Goal: Transaction & Acquisition: Download file/media

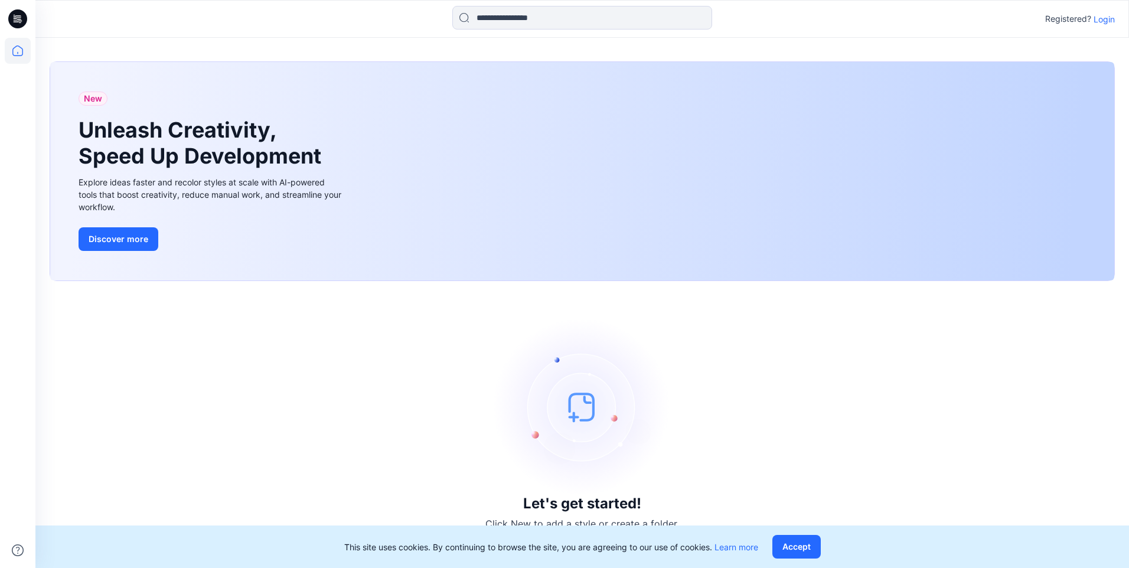
click at [411, 19] on p "Login" at bounding box center [1103, 19] width 21 height 12
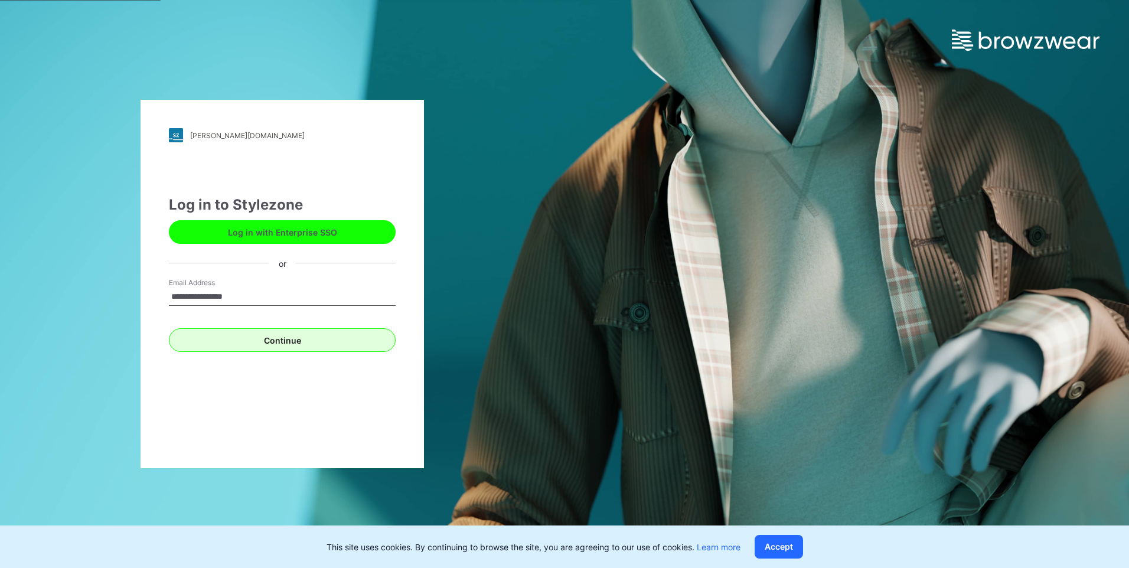
type input "**********"
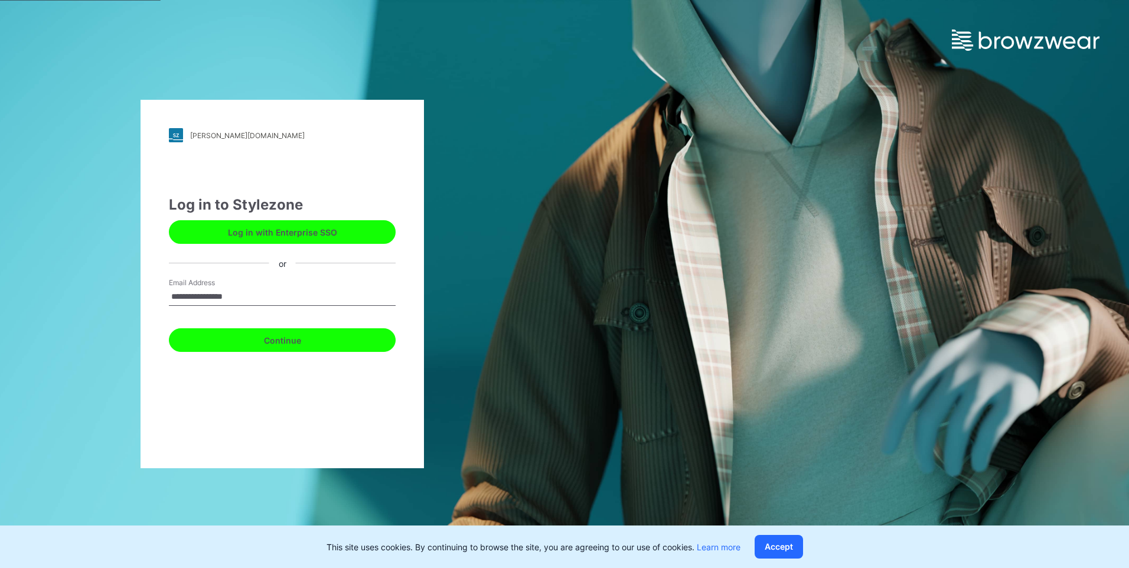
click at [275, 333] on button "Continue" at bounding box center [282, 340] width 227 height 24
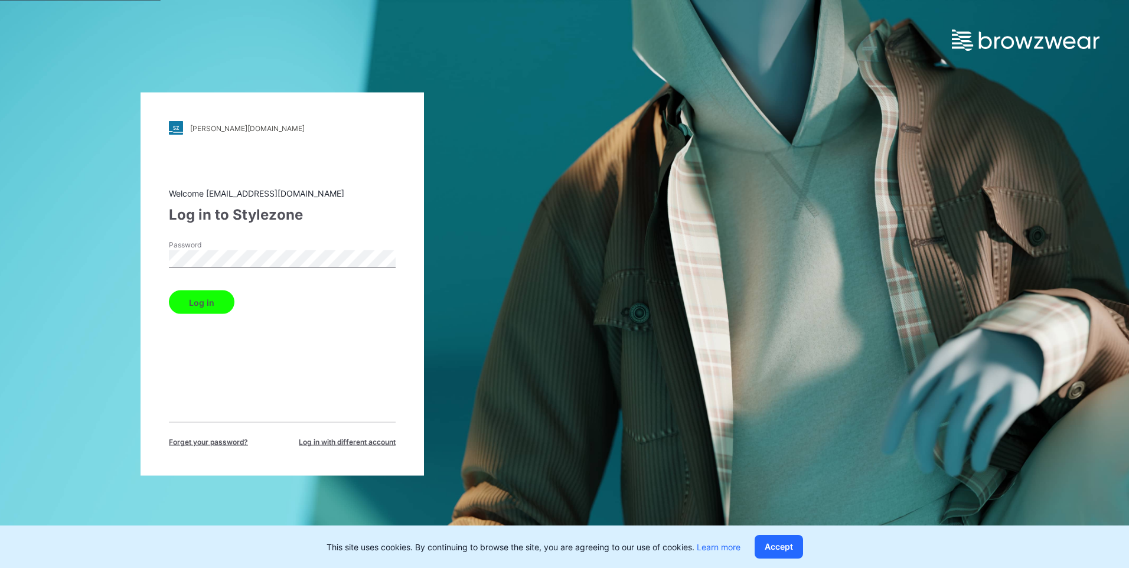
click at [318, 241] on div "Password" at bounding box center [282, 257] width 227 height 35
click at [191, 303] on button "Log in" at bounding box center [202, 302] width 66 height 24
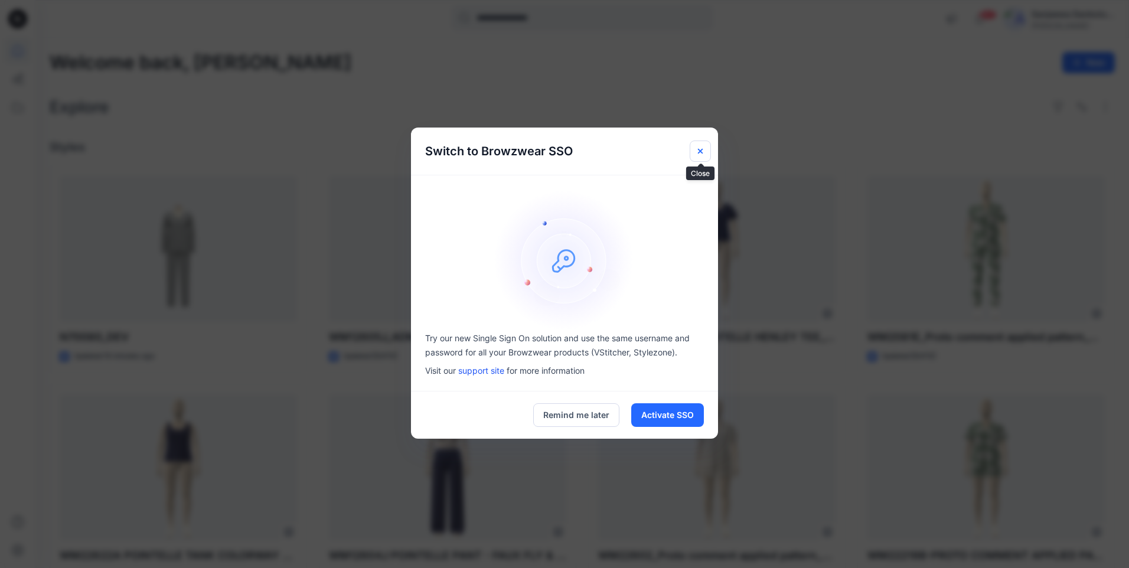
click at [411, 148] on icon "Close" at bounding box center [699, 150] width 9 height 9
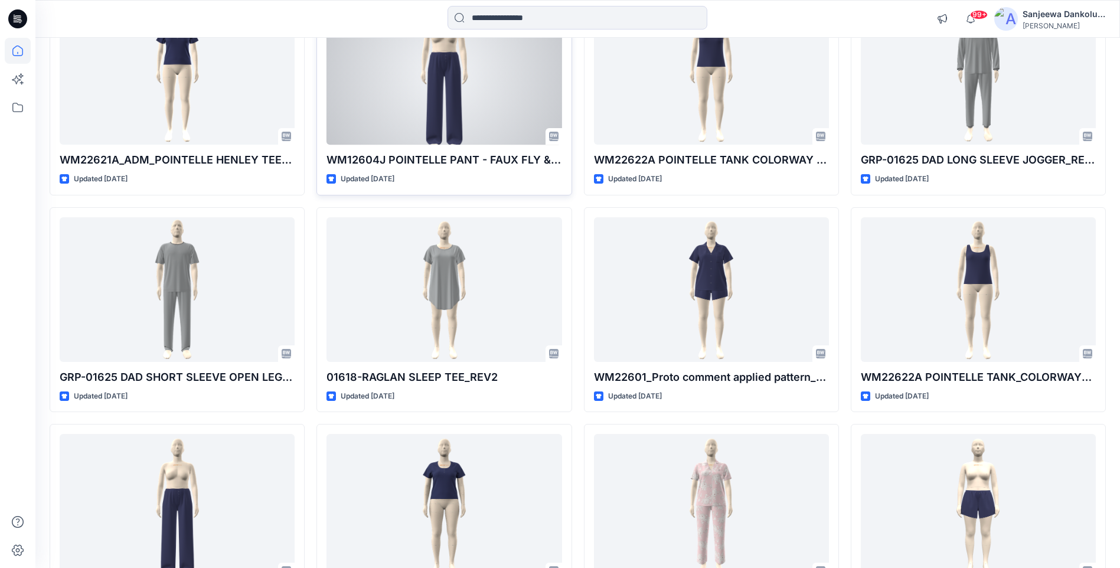
scroll to position [1004, 0]
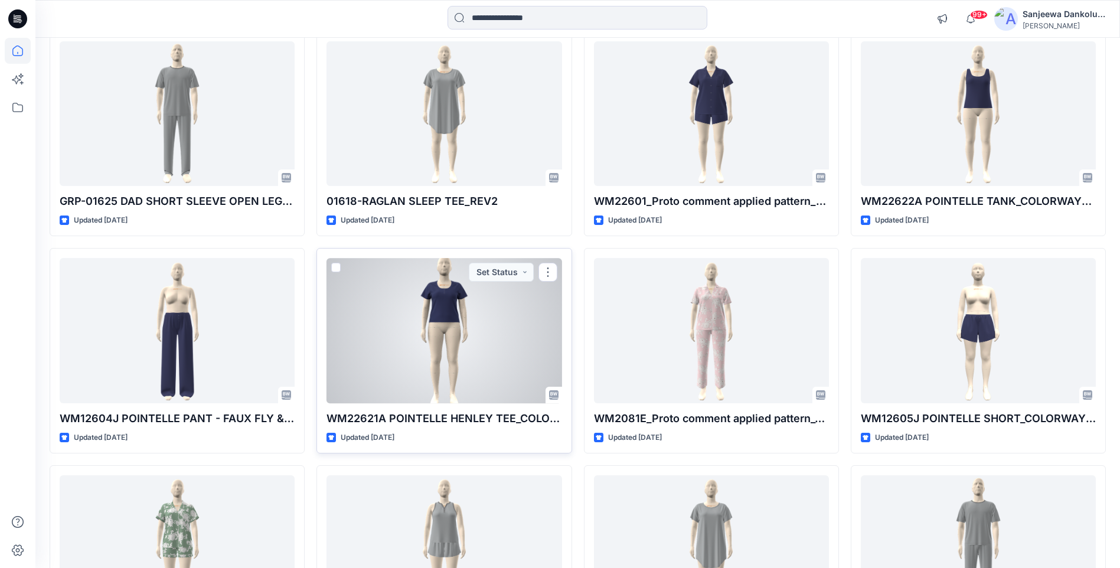
click at [357, 373] on div at bounding box center [443, 330] width 235 height 145
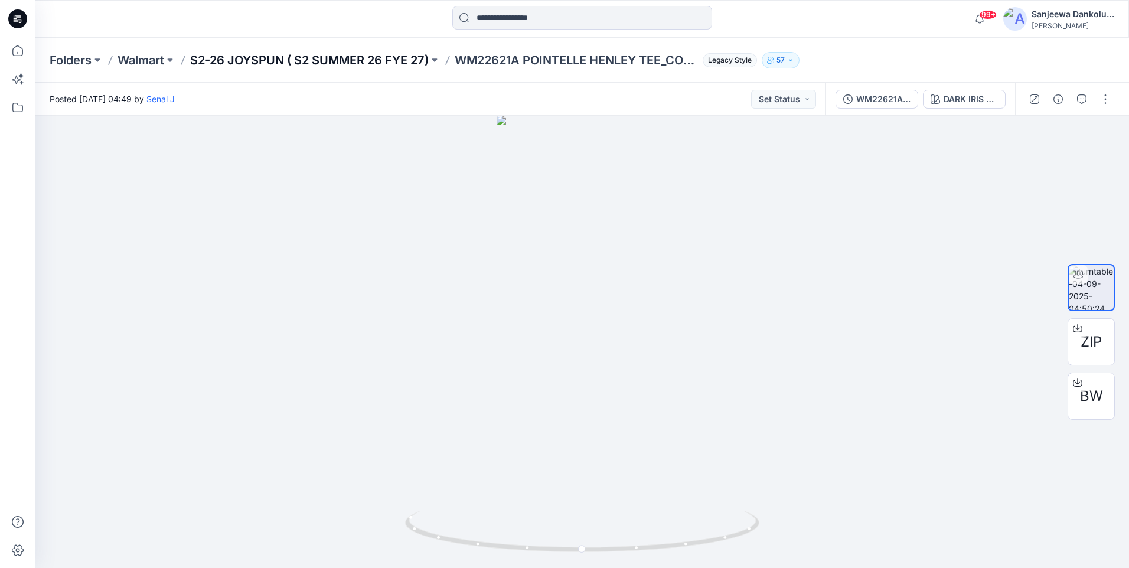
click at [328, 61] on p "S2-26 JOYSPUN ( S2 SUMMER 26 FYE 27)" at bounding box center [309, 60] width 239 height 17
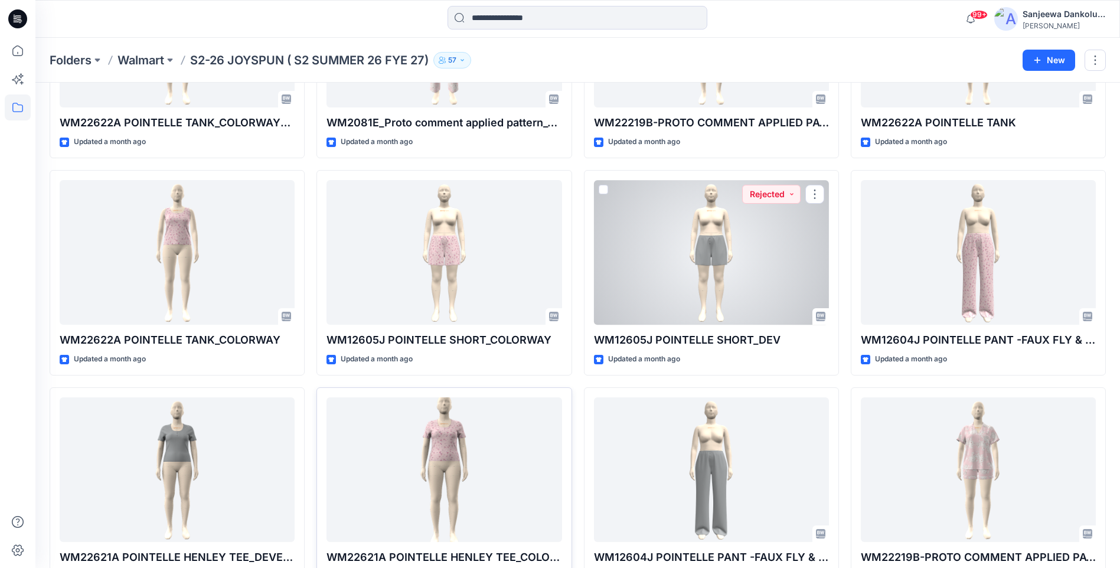
scroll to position [2452, 0]
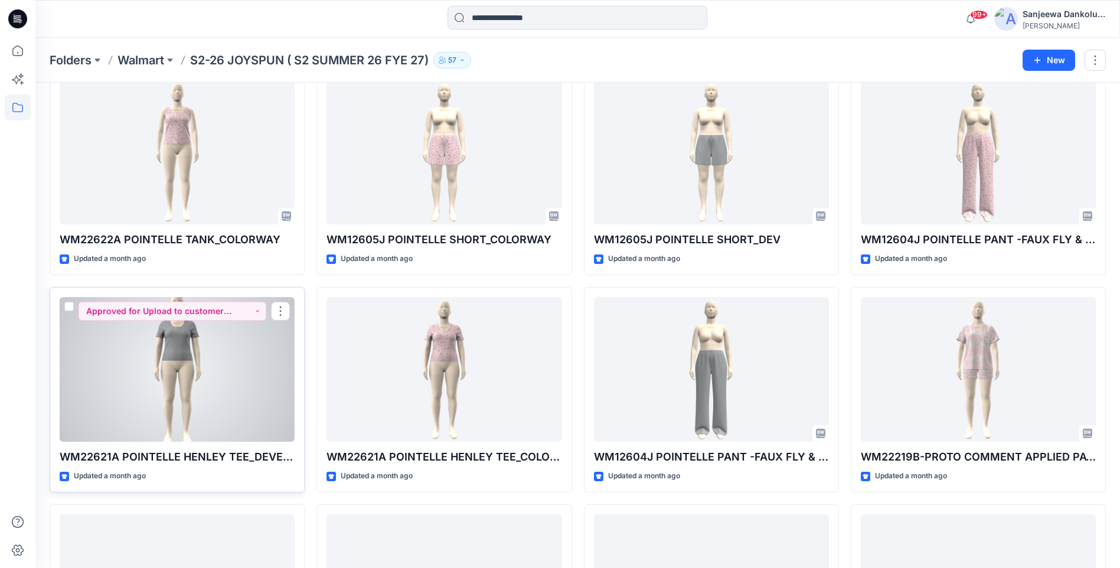
click at [224, 377] on div at bounding box center [177, 369] width 235 height 145
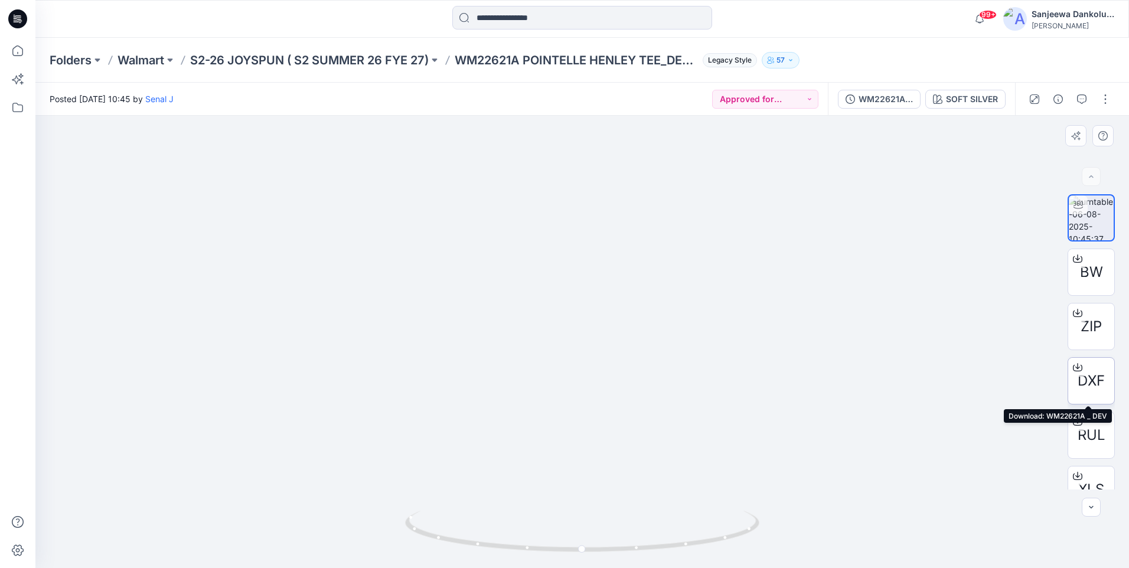
click at [411, 375] on span "DXF" at bounding box center [1090, 380] width 27 height 21
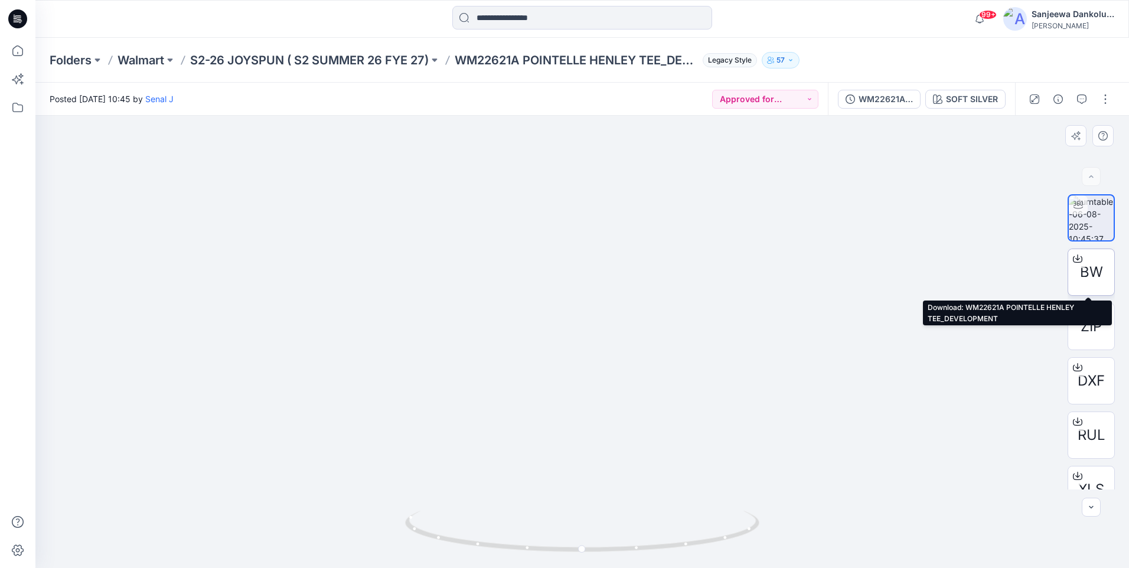
click at [411, 273] on span "BW" at bounding box center [1091, 272] width 23 height 21
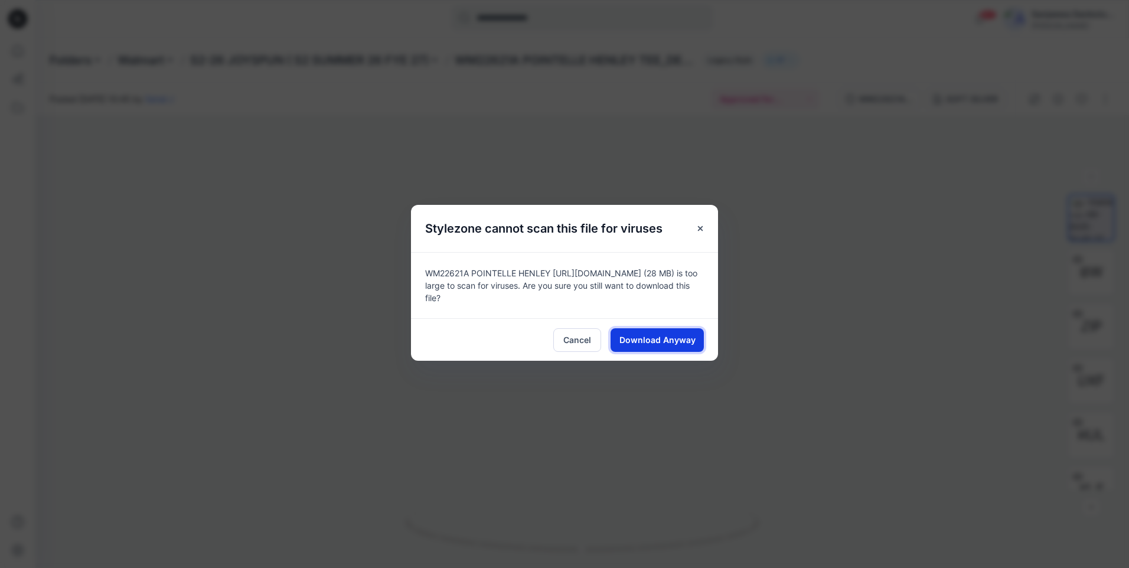
click at [411, 336] on span "Download Anyway" at bounding box center [657, 340] width 76 height 12
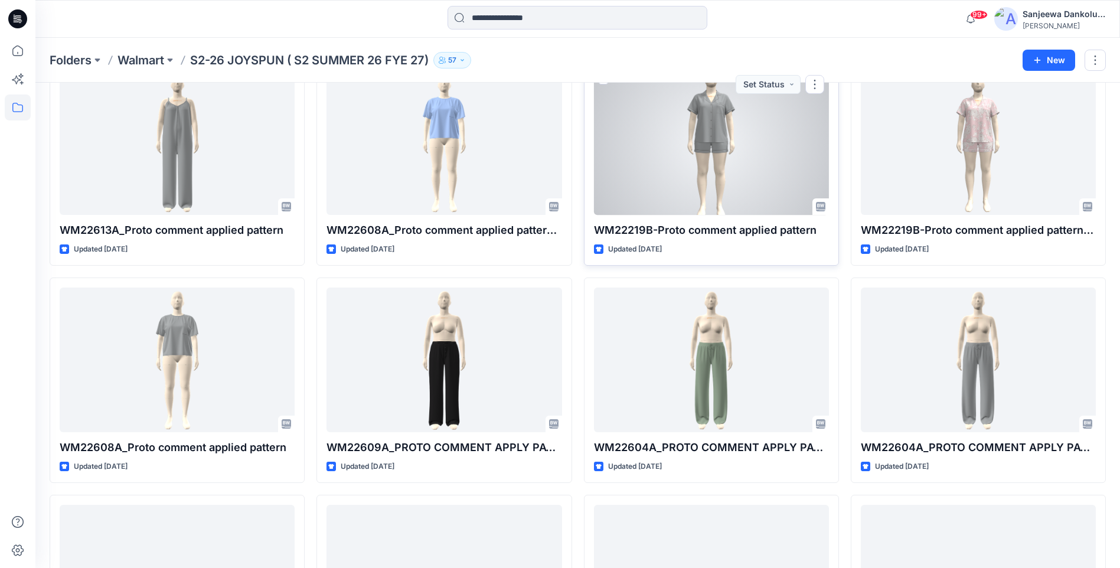
scroll to position [5000, 0]
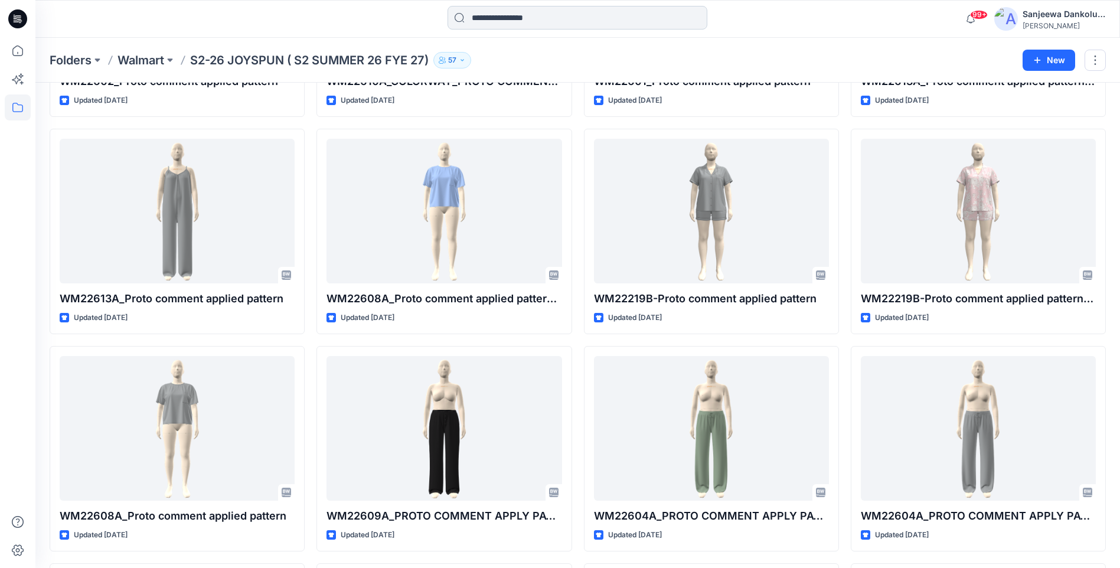
click at [411, 13] on input at bounding box center [577, 18] width 260 height 24
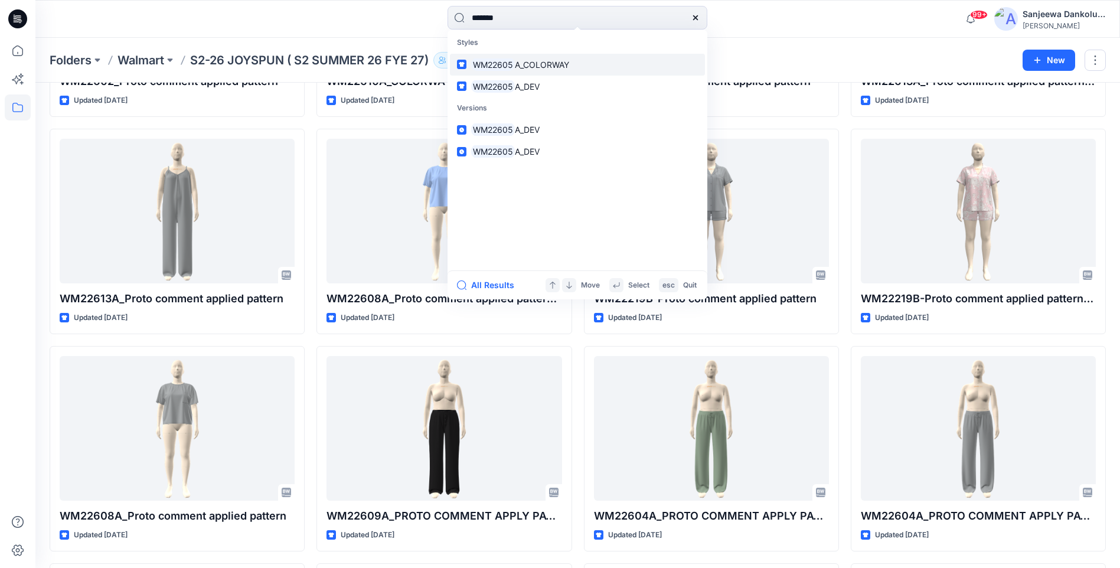
type input "*******"
click at [411, 64] on link "WM22605 A_COLORWAY" at bounding box center [577, 65] width 255 height 22
